Goal: Information Seeking & Learning: Learn about a topic

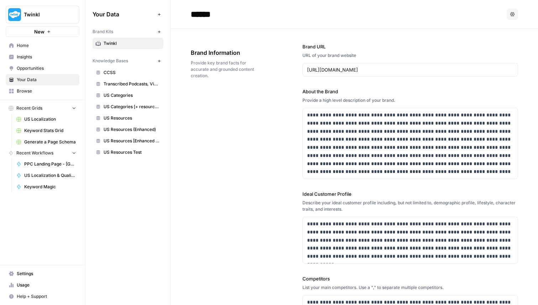
click at [37, 57] on span "Insights" at bounding box center [46, 57] width 59 height 6
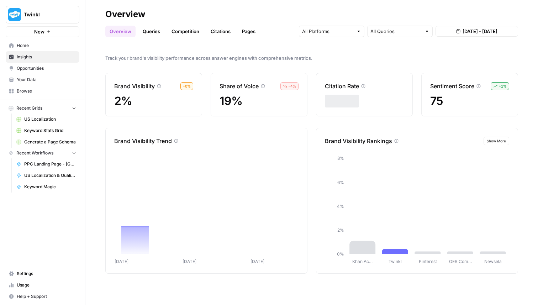
click at [155, 34] on link "Queries" at bounding box center [151, 31] width 26 height 11
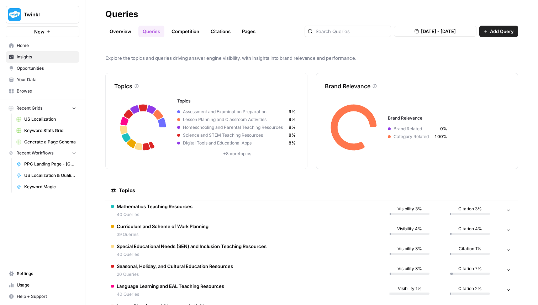
click at [199, 204] on td "Mathematics Teaching Resources 40 Queries" at bounding box center [242, 210] width 274 height 20
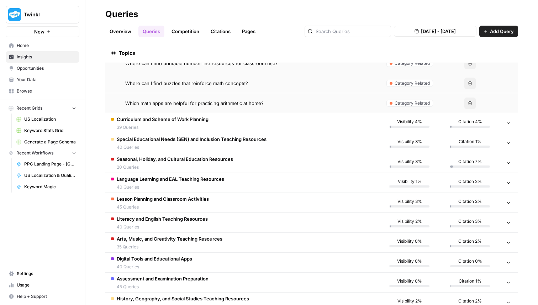
scroll to position [963, 0]
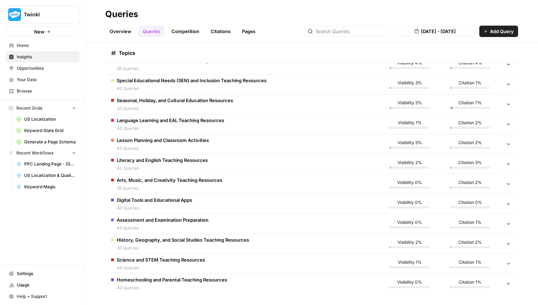
click at [199, 145] on span "45 Queries" at bounding box center [163, 148] width 92 height 6
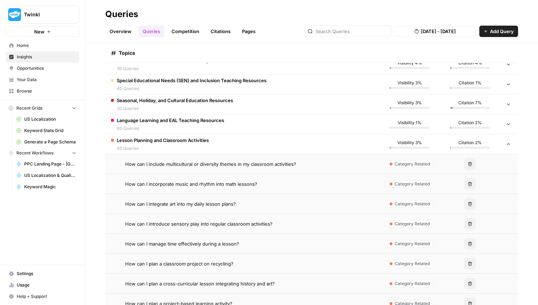
click at [199, 145] on span "45 Queries" at bounding box center [163, 148] width 92 height 6
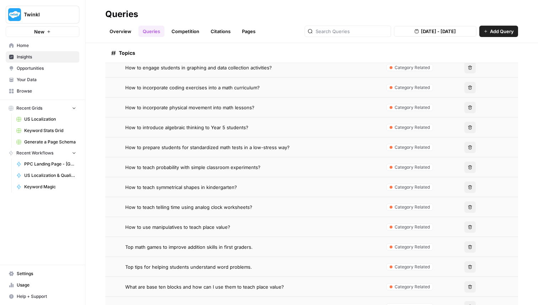
scroll to position [0, 0]
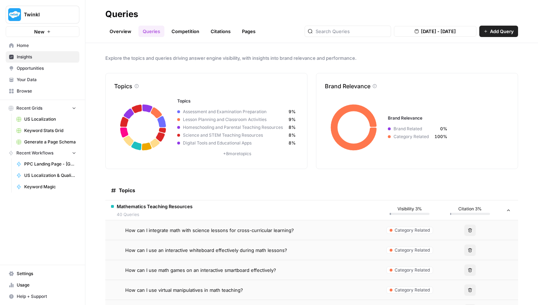
click at [272, 210] on td "Mathematics Teaching Resources 40 Queries" at bounding box center [242, 210] width 274 height 20
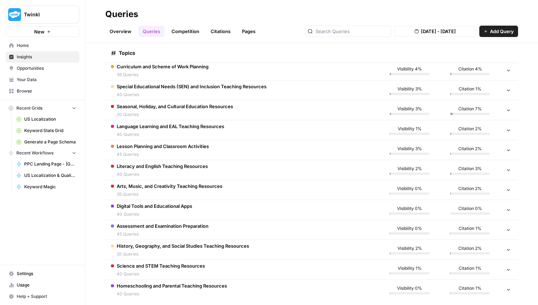
scroll to position [166, 0]
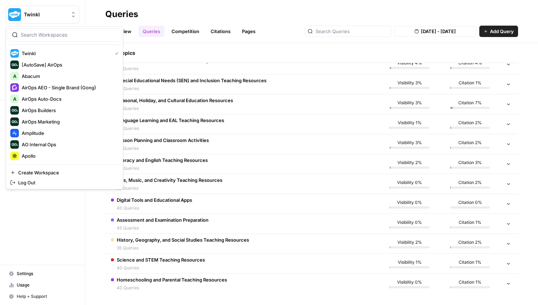
click at [45, 16] on span "Twinkl" at bounding box center [45, 14] width 43 height 7
click at [51, 79] on span "Abacum" at bounding box center [69, 76] width 94 height 7
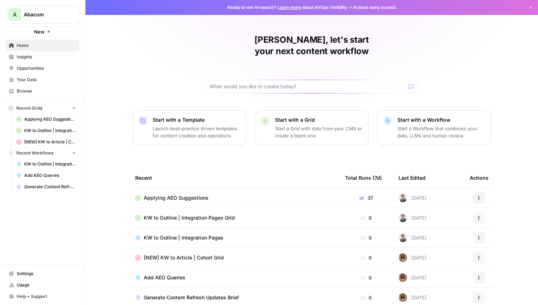
click at [40, 60] on link "Insights" at bounding box center [43, 56] width 74 height 11
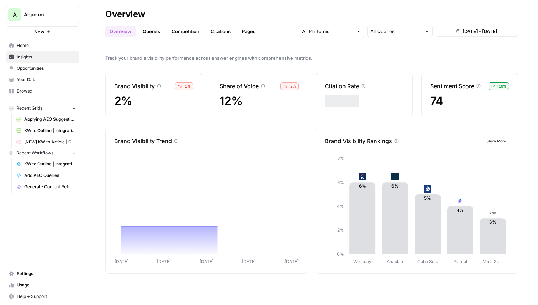
click at [147, 35] on link "Queries" at bounding box center [151, 31] width 26 height 11
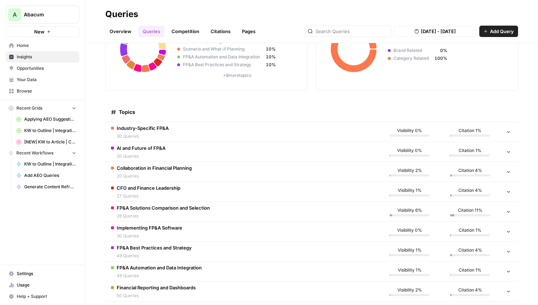
scroll to position [87, 0]
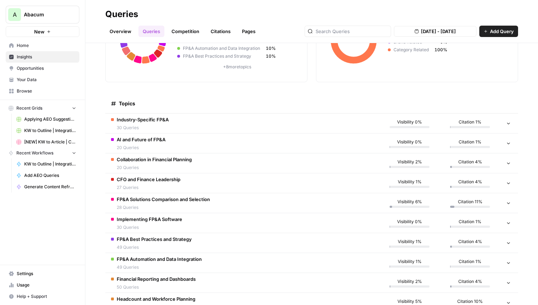
click at [183, 183] on td "CFO and Finance Leadership 27 Queries" at bounding box center [242, 183] width 274 height 20
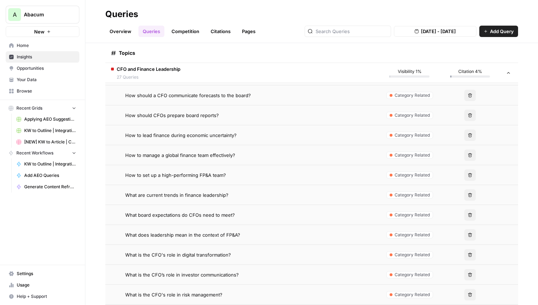
scroll to position [359, 0]
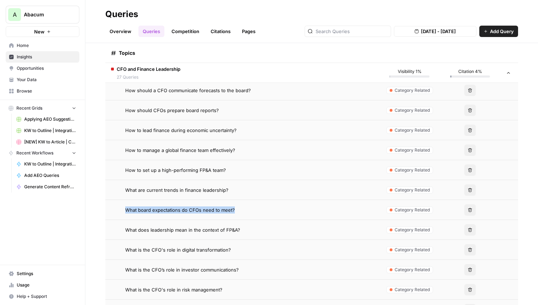
drag, startPoint x: 234, startPoint y: 210, endPoint x: 125, endPoint y: 211, distance: 109.6
click at [125, 211] on div "What board expectations do CFOs need to meet?" at bounding box center [249, 209] width 248 height 7
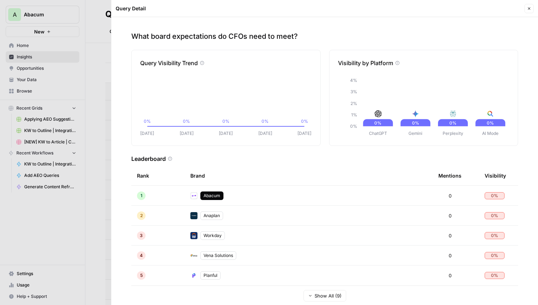
click at [63, 32] on div at bounding box center [269, 152] width 538 height 305
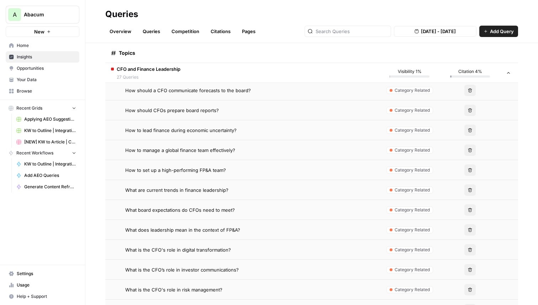
click at [51, 18] on button "A Abacum" at bounding box center [43, 15] width 74 height 18
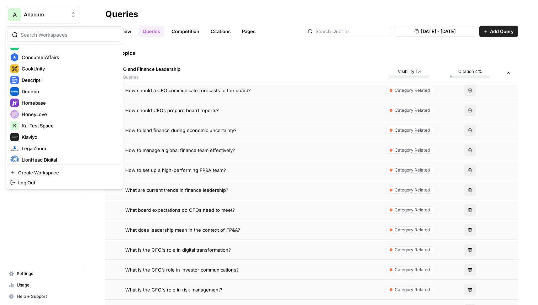
scroll to position [380, 0]
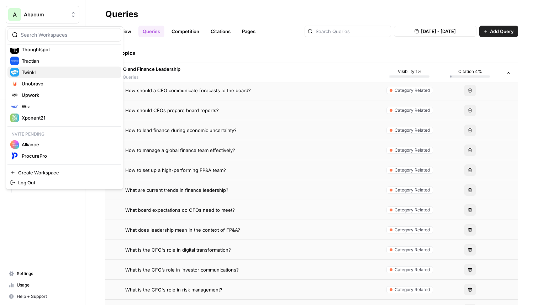
click at [46, 69] on span "Twinkl" at bounding box center [69, 72] width 94 height 7
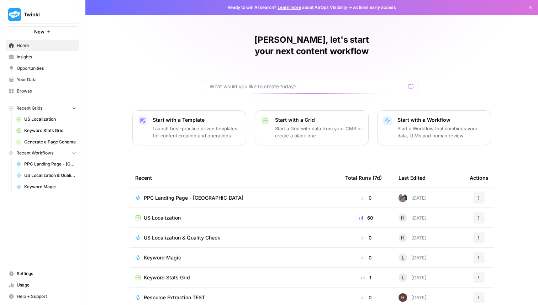
scroll to position [22, 0]
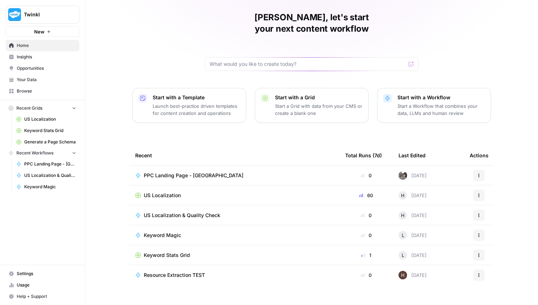
click at [46, 91] on span "Browse" at bounding box center [46, 91] width 59 height 6
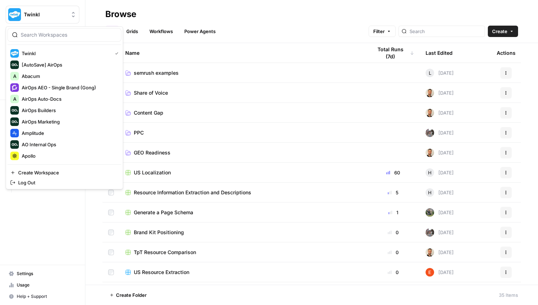
click at [28, 16] on span "Twinkl" at bounding box center [45, 14] width 43 height 7
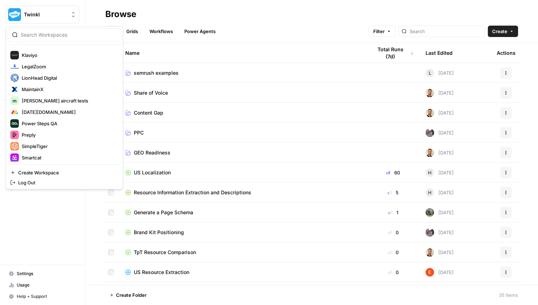
scroll to position [259, 0]
click at [38, 89] on span "MaintainX" at bounding box center [69, 89] width 94 height 7
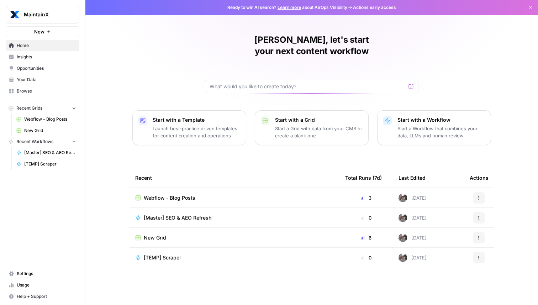
click at [39, 61] on link "Insights" at bounding box center [43, 56] width 74 height 11
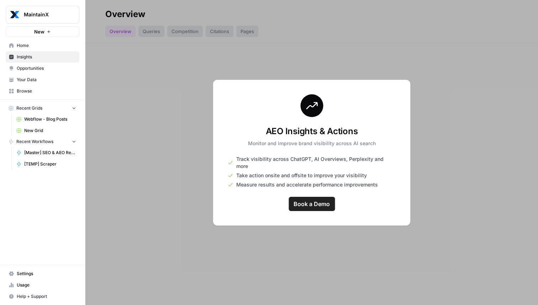
click at [52, 70] on span "Opportunities" at bounding box center [46, 68] width 59 height 6
